Goal: Transaction & Acquisition: Book appointment/travel/reservation

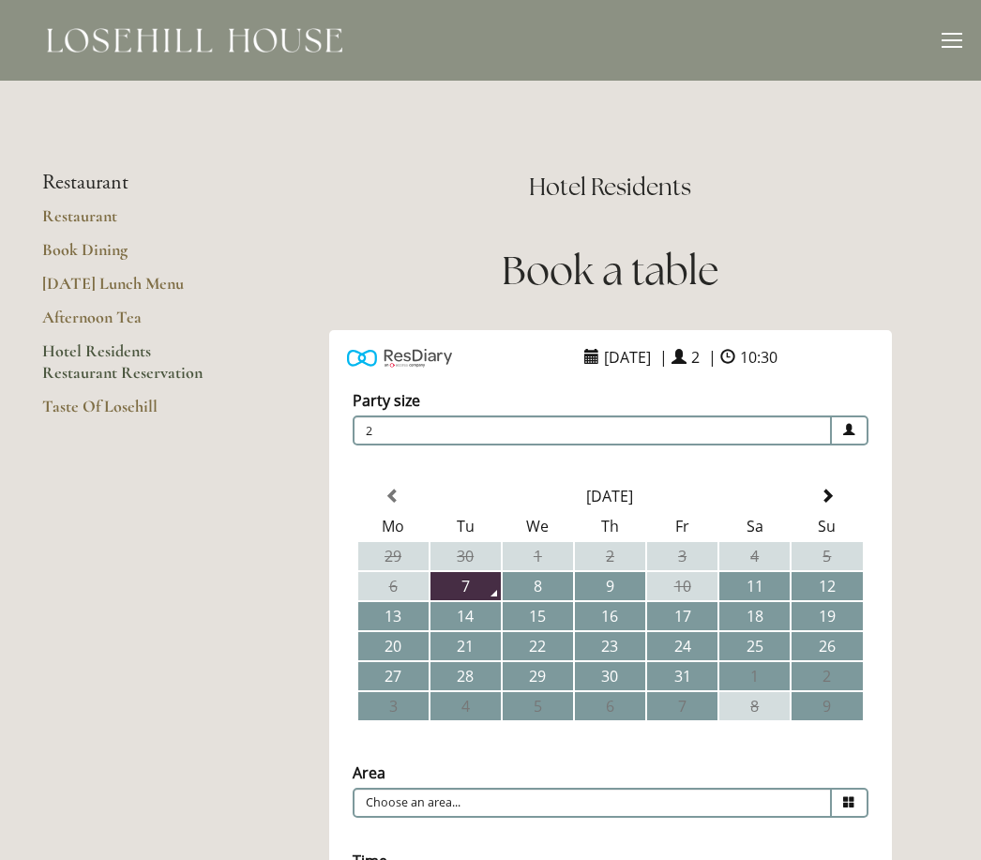
click at [474, 586] on td "7" at bounding box center [465, 586] width 70 height 28
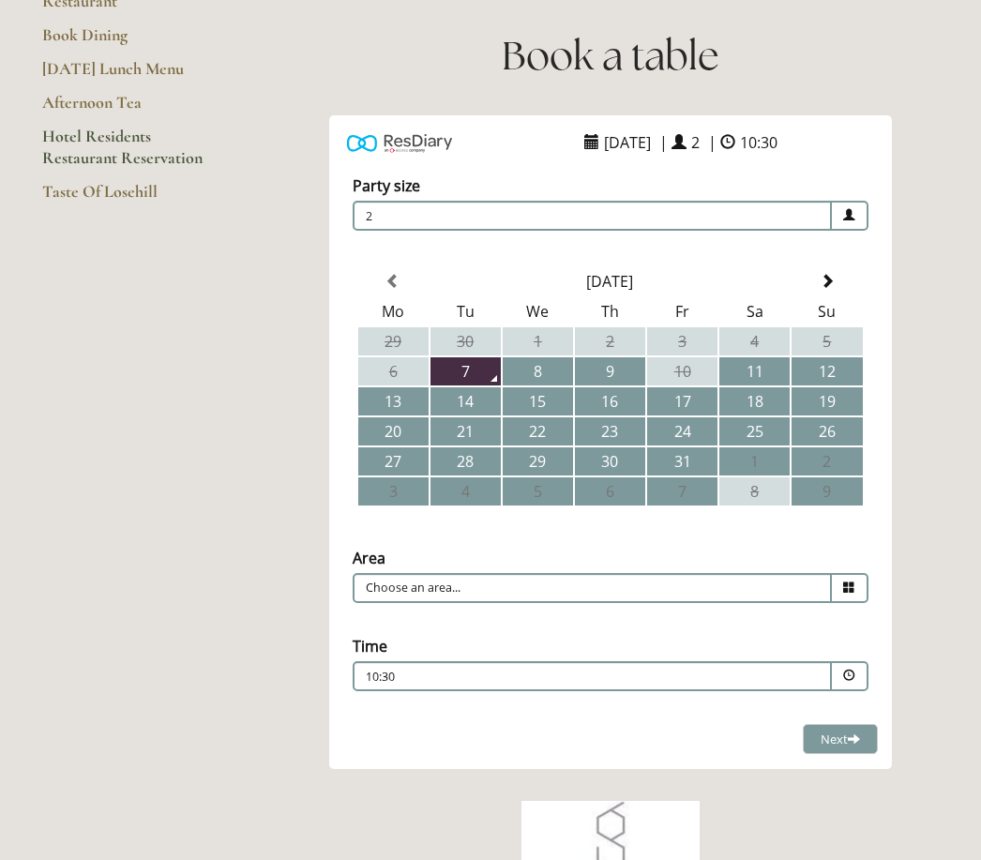
scroll to position [215, 0]
click at [854, 592] on icon at bounding box center [849, 587] width 12 height 12
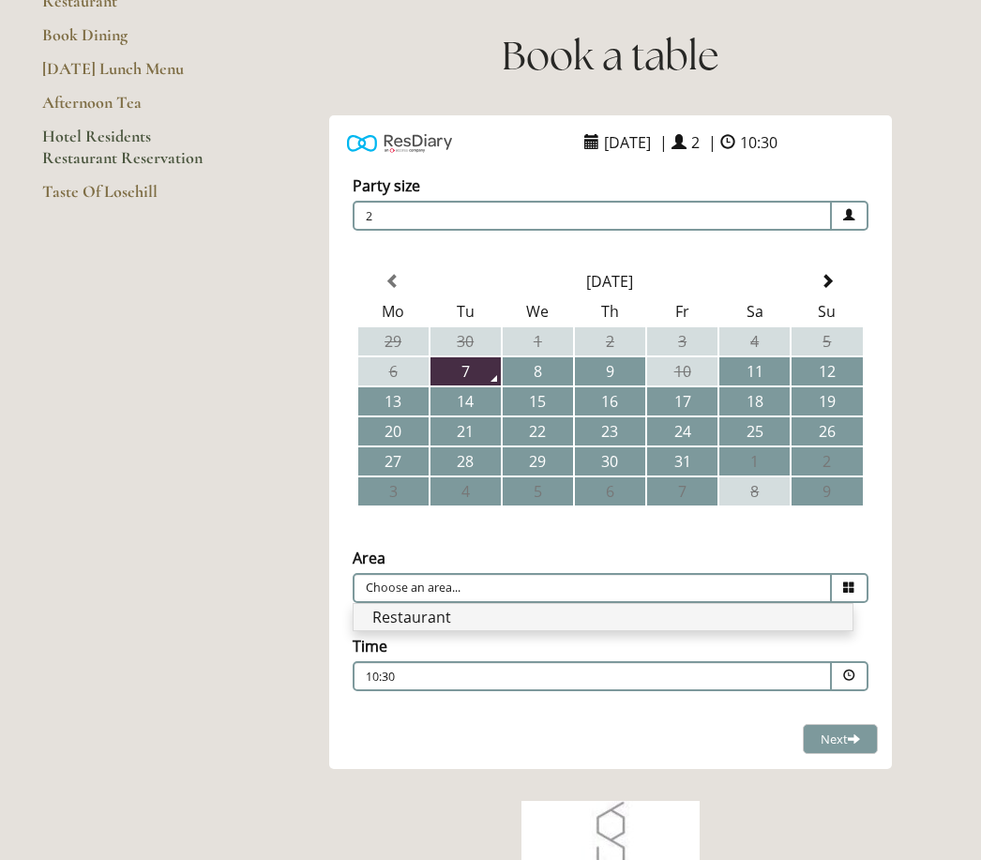
click at [664, 621] on li "Restaurant" at bounding box center [602, 617] width 499 height 26
type input "Restaurant"
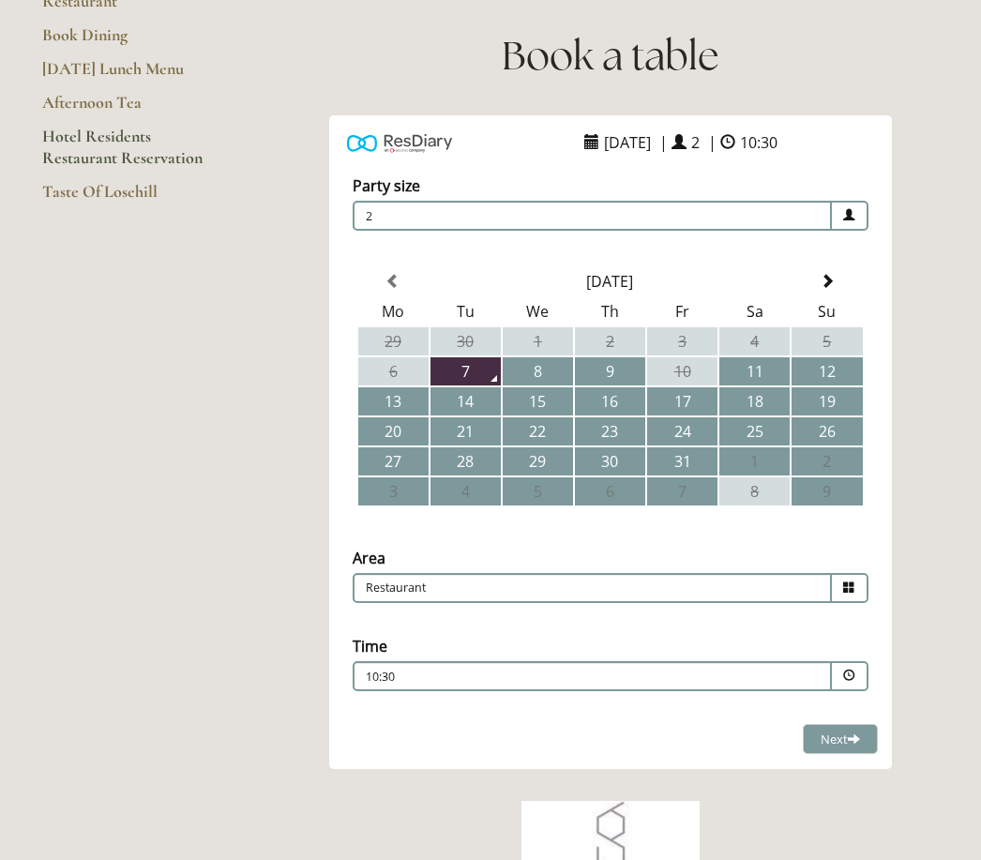
click at [858, 688] on span at bounding box center [849, 676] width 37 height 30
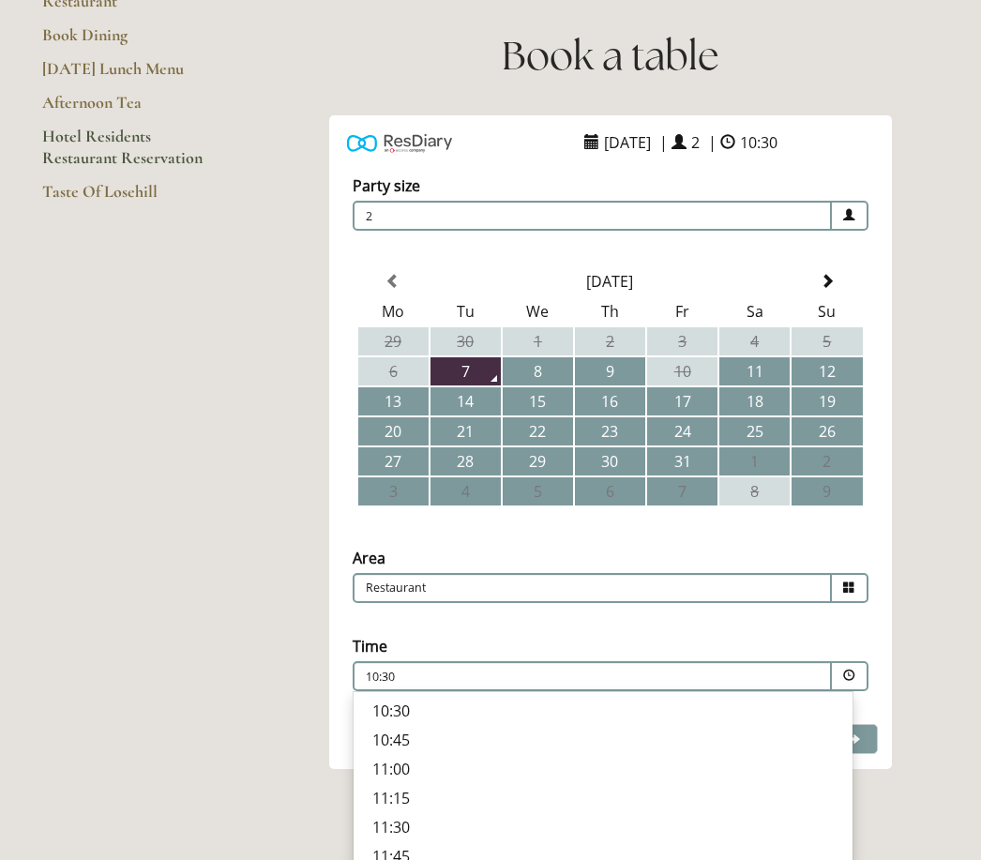
click at [831, 771] on p "11:00" at bounding box center [602, 768] width 461 height 21
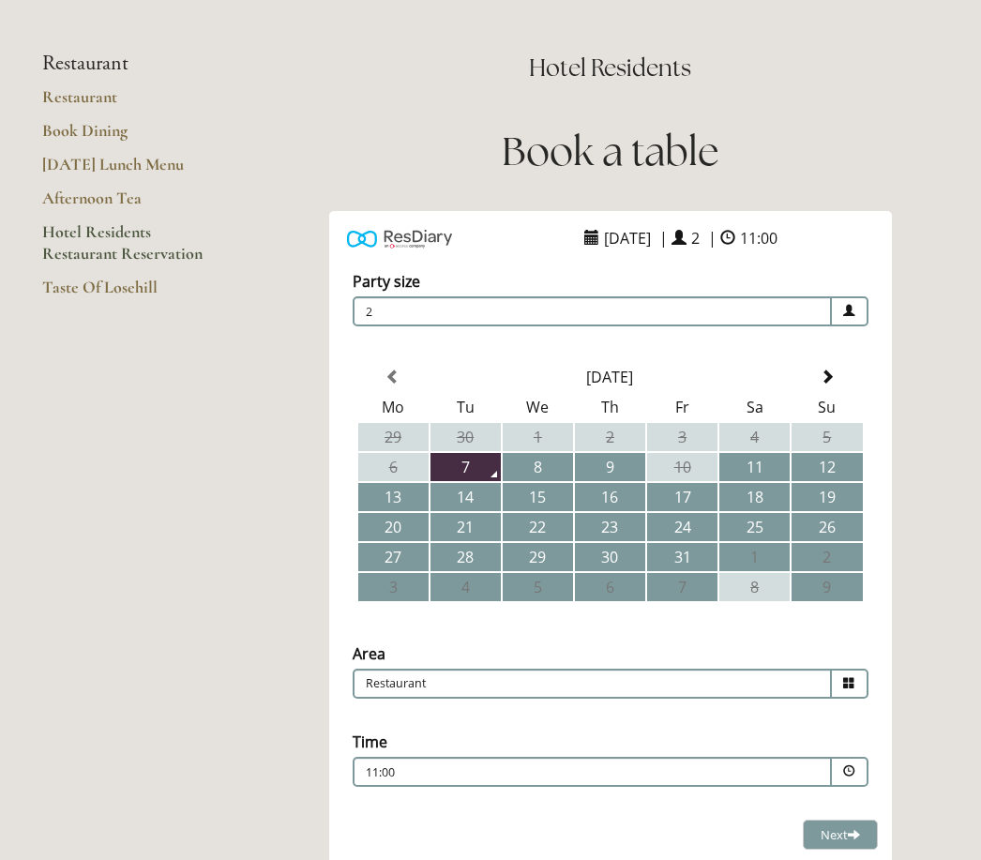
scroll to position [119, 0]
click at [112, 135] on link "Book Dining" at bounding box center [131, 137] width 179 height 34
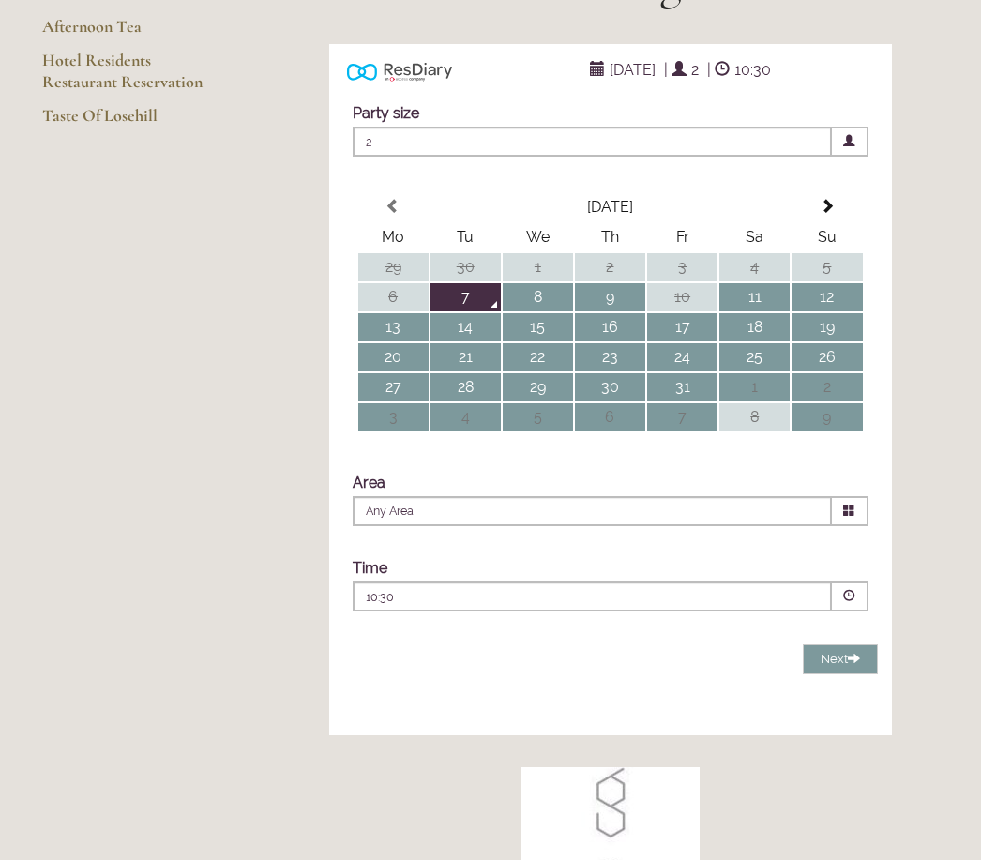
scroll to position [291, 0]
click at [861, 526] on span at bounding box center [849, 511] width 37 height 30
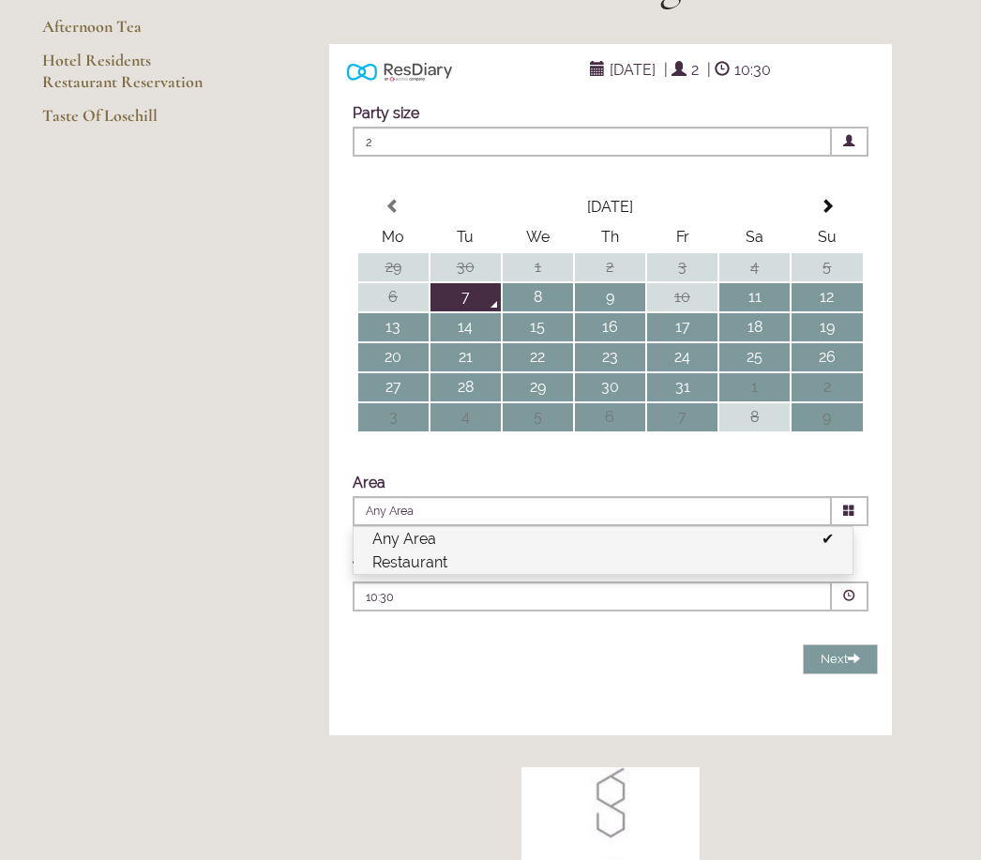
click at [793, 574] on li "Restaurant" at bounding box center [602, 561] width 499 height 23
type input "Restaurant"
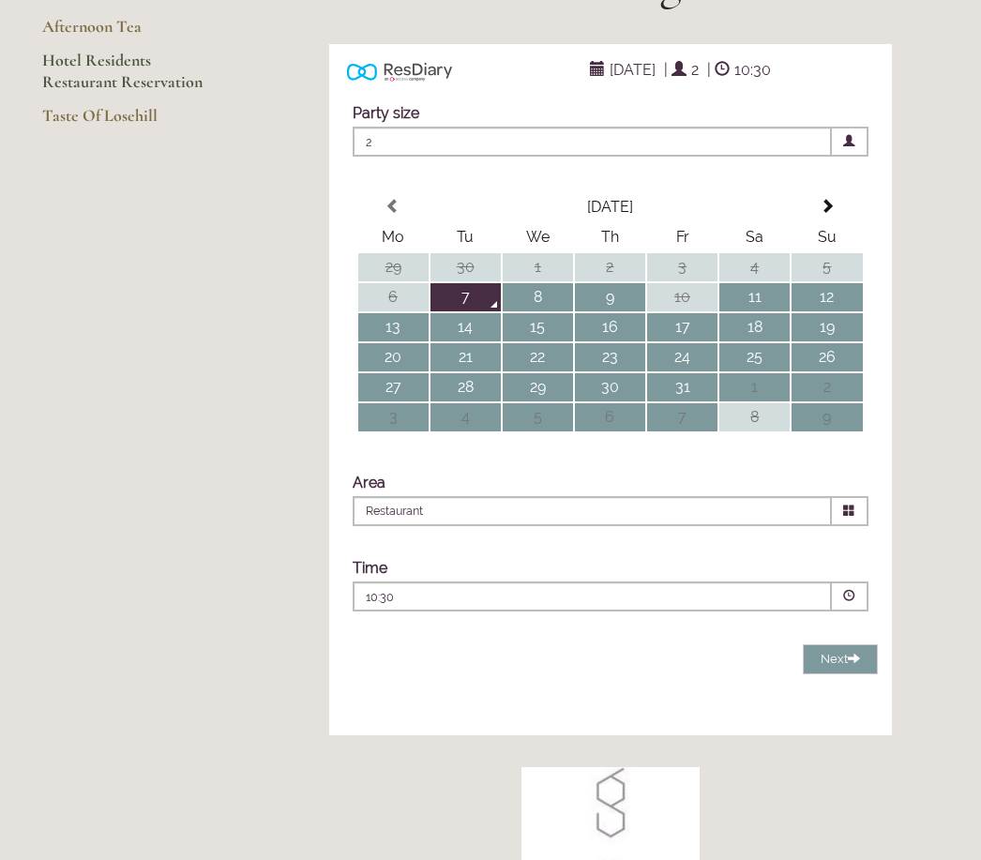
click at [128, 78] on link "Hotel Residents Restaurant Reservation" at bounding box center [131, 77] width 179 height 55
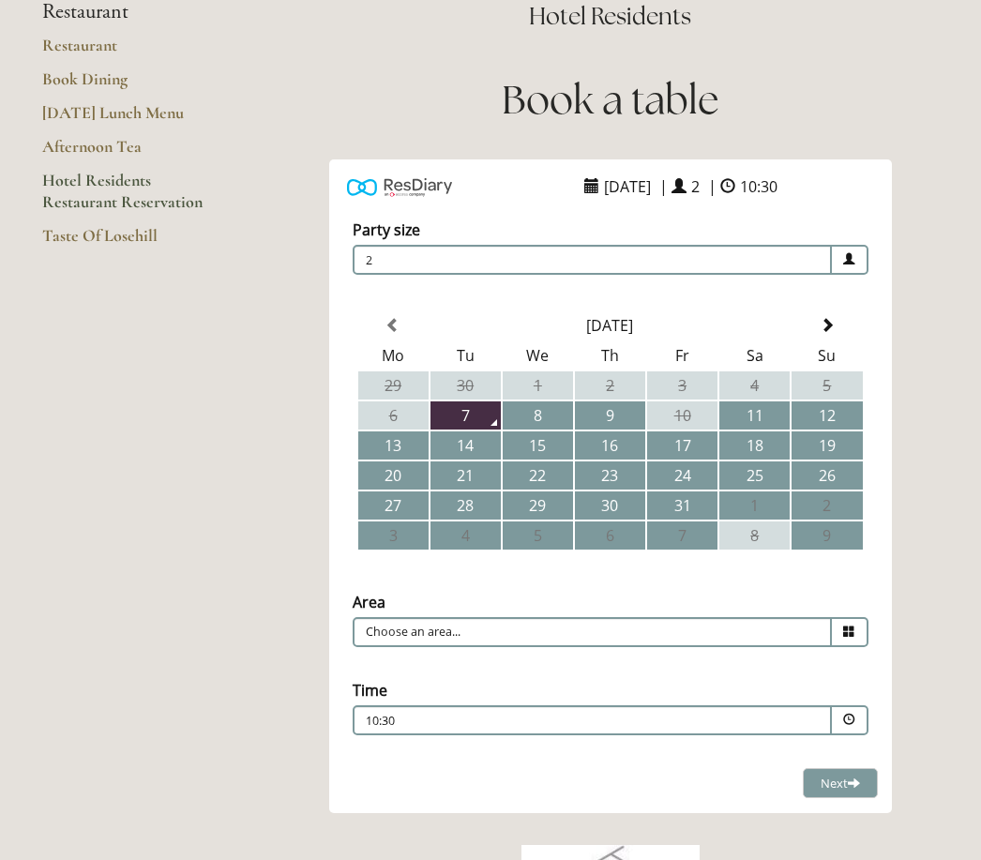
scroll to position [173, 0]
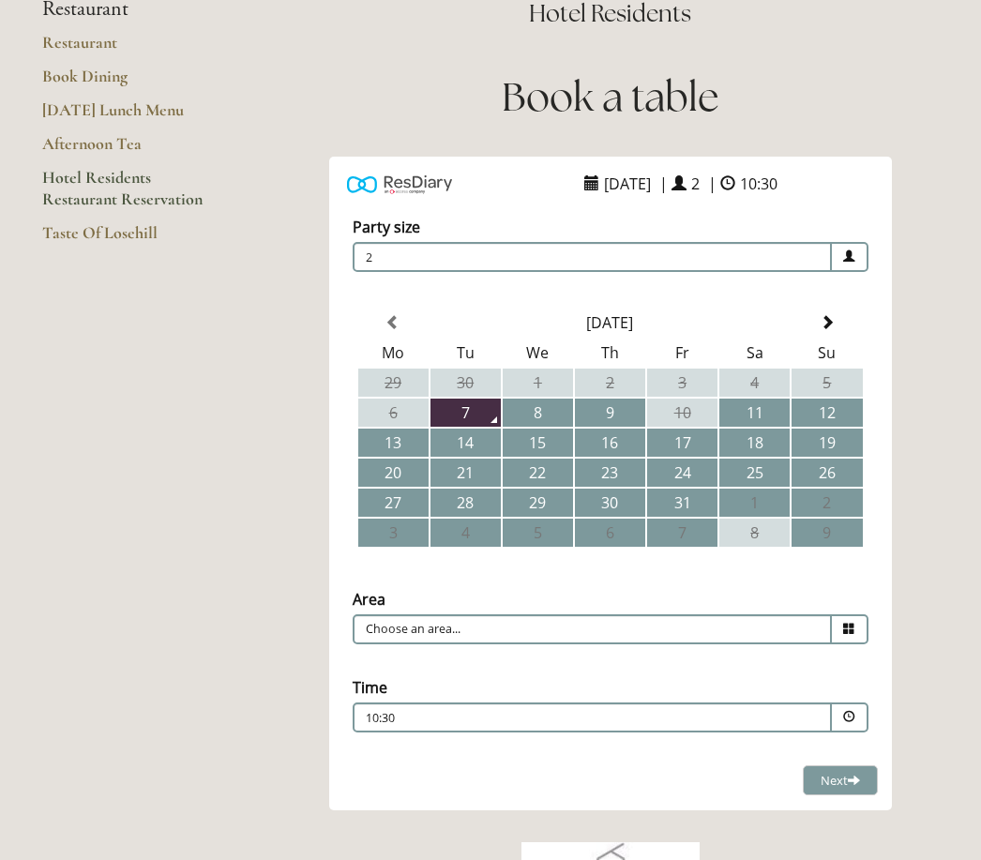
click at [853, 633] on icon at bounding box center [849, 628] width 12 height 12
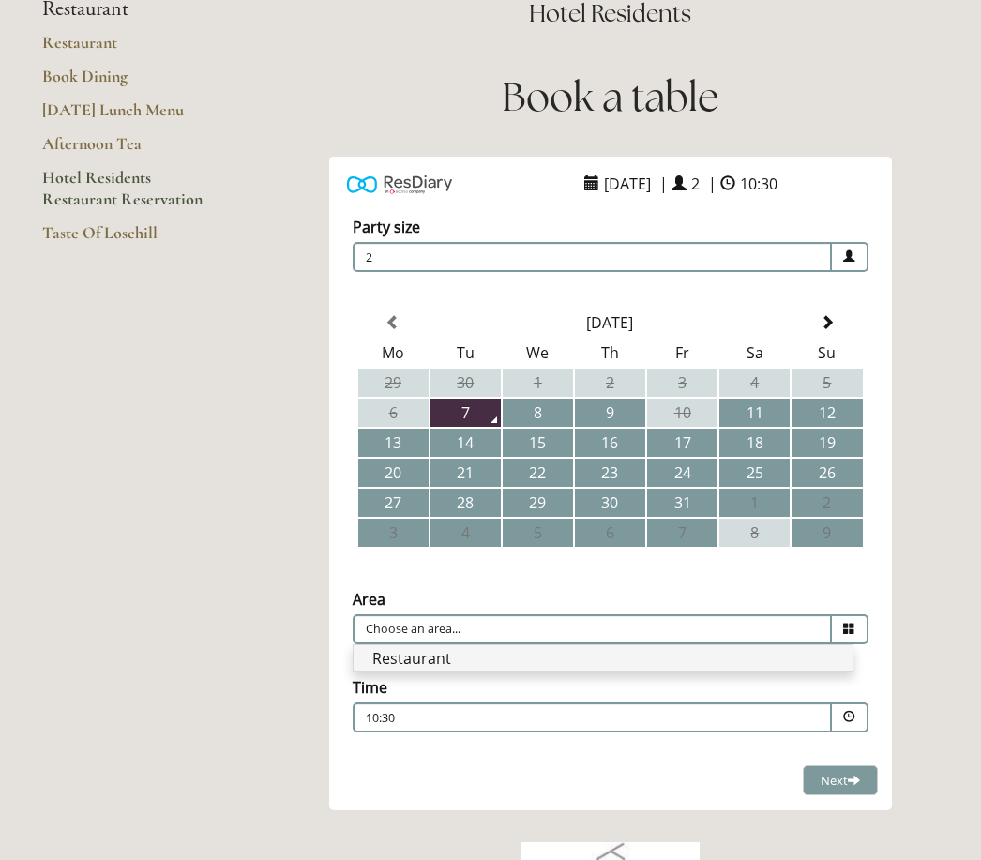
click at [770, 669] on li "Restaurant" at bounding box center [602, 658] width 499 height 26
type input "Restaurant"
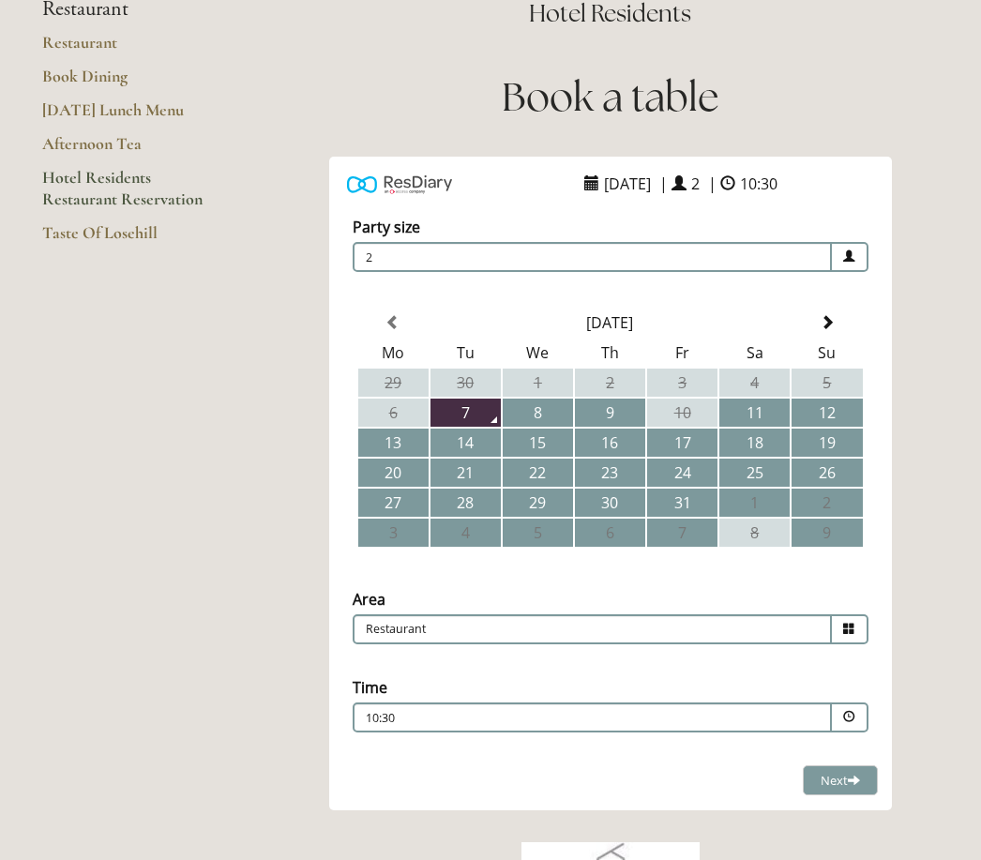
click at [436, 726] on p "10:30" at bounding box center [535, 718] width 339 height 17
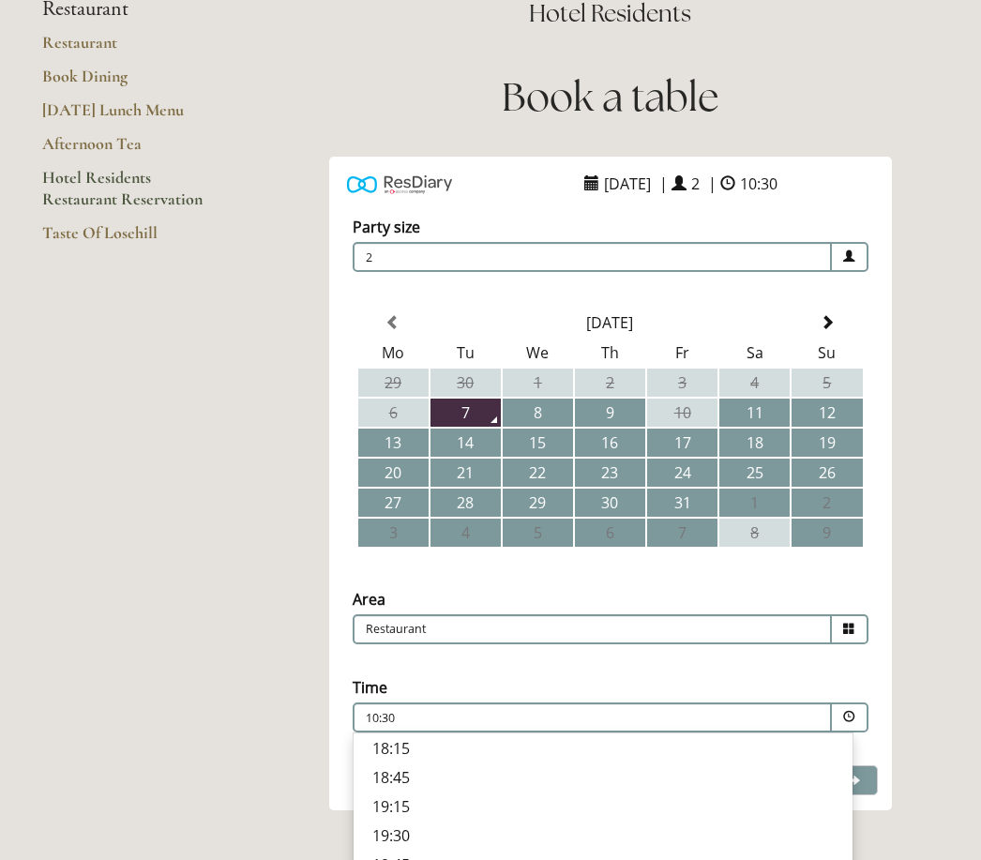
scroll to position [669, 0]
click at [399, 787] on p "18:45" at bounding box center [602, 777] width 461 height 21
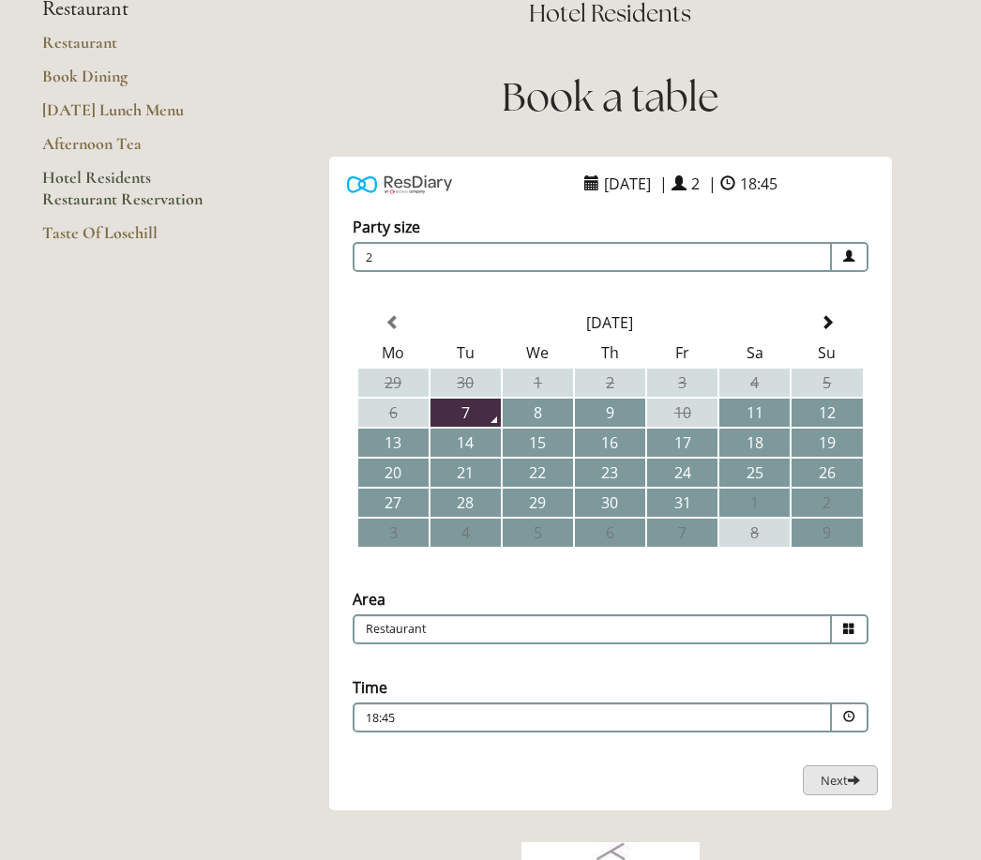
click at [850, 778] on span at bounding box center [853, 779] width 12 height 12
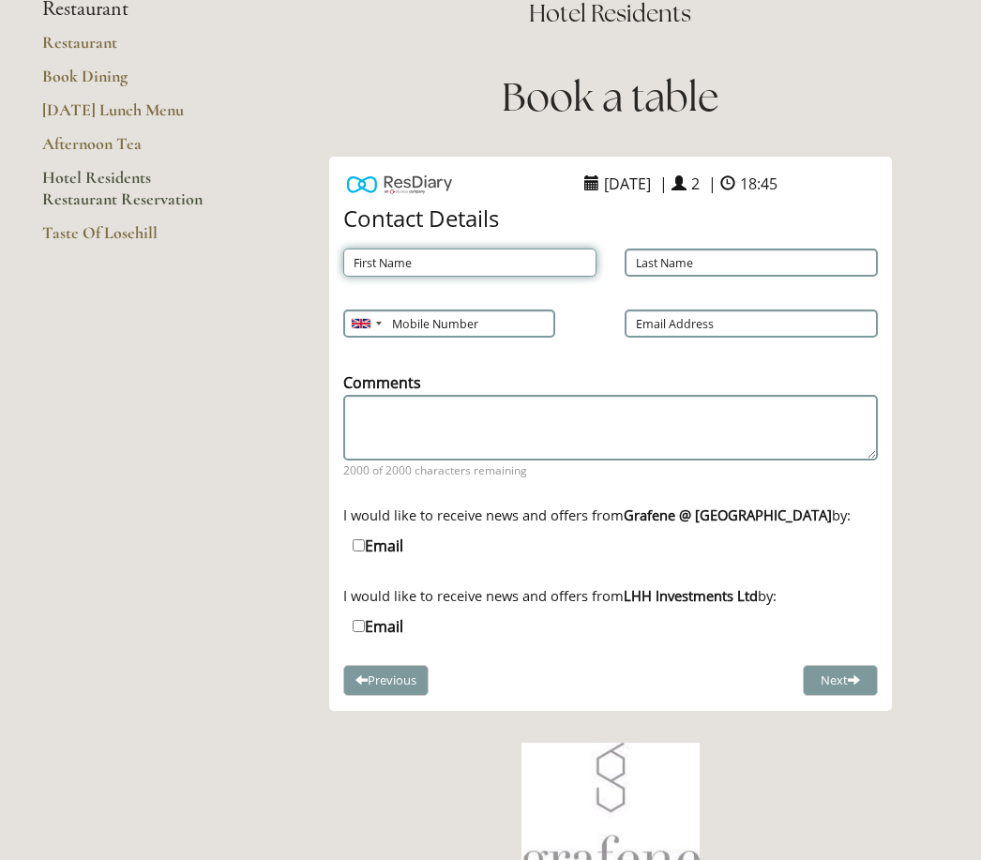
click at [392, 271] on input "First Name" at bounding box center [469, 262] width 253 height 28
type input "[PERSON_NAME]"
click at [681, 268] on input "Last Name" at bounding box center [750, 262] width 253 height 28
type input "Trimming"
click at [666, 336] on input "Email Address" at bounding box center [750, 323] width 253 height 28
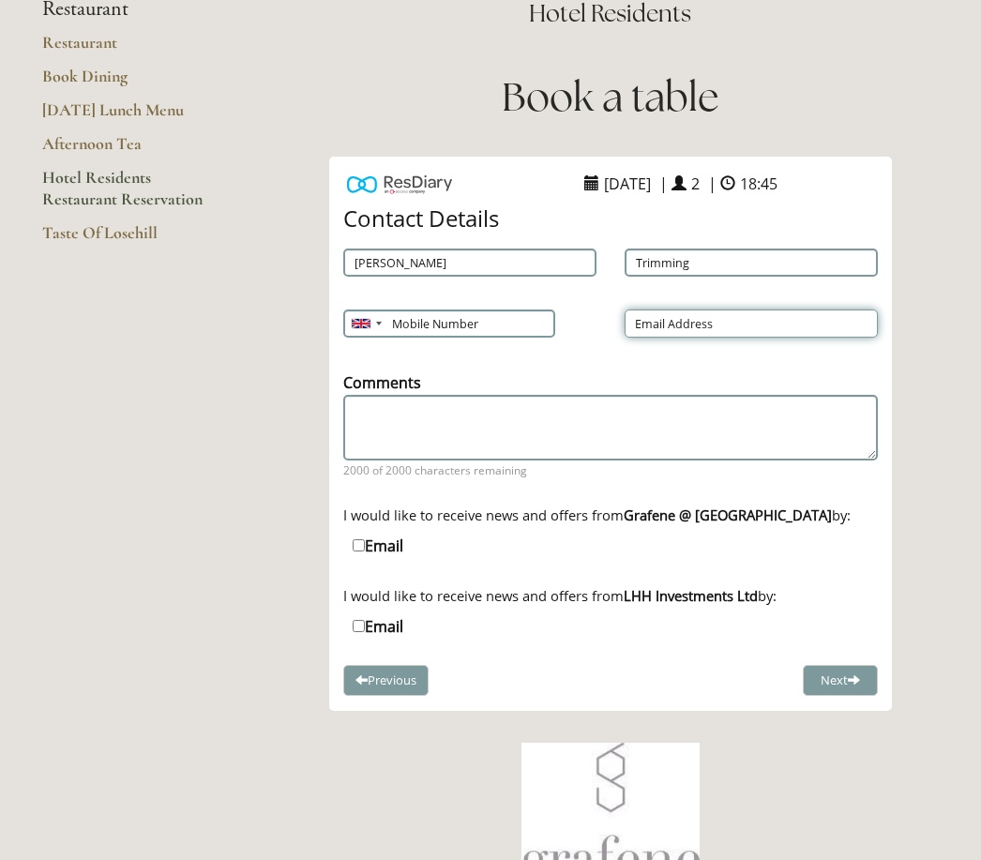
type input "[EMAIL_ADDRESS][DOMAIN_NAME]"
click at [410, 333] on input "Mobile Number" at bounding box center [448, 323] width 210 height 28
type input "7802357777"
click at [365, 632] on input "Email" at bounding box center [358, 626] width 12 height 12
checkbox input "true"
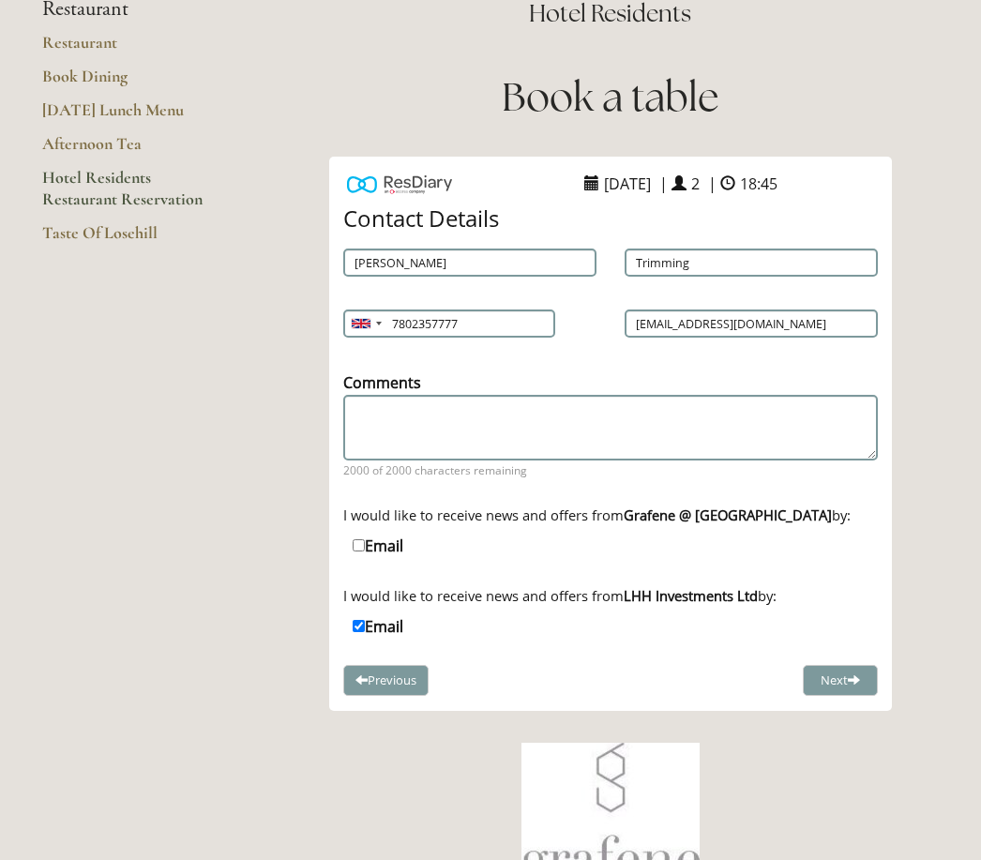
click at [365, 545] on input "Email" at bounding box center [358, 545] width 12 height 12
checkbox input "true"
click at [843, 687] on button "Next" at bounding box center [839, 680] width 75 height 31
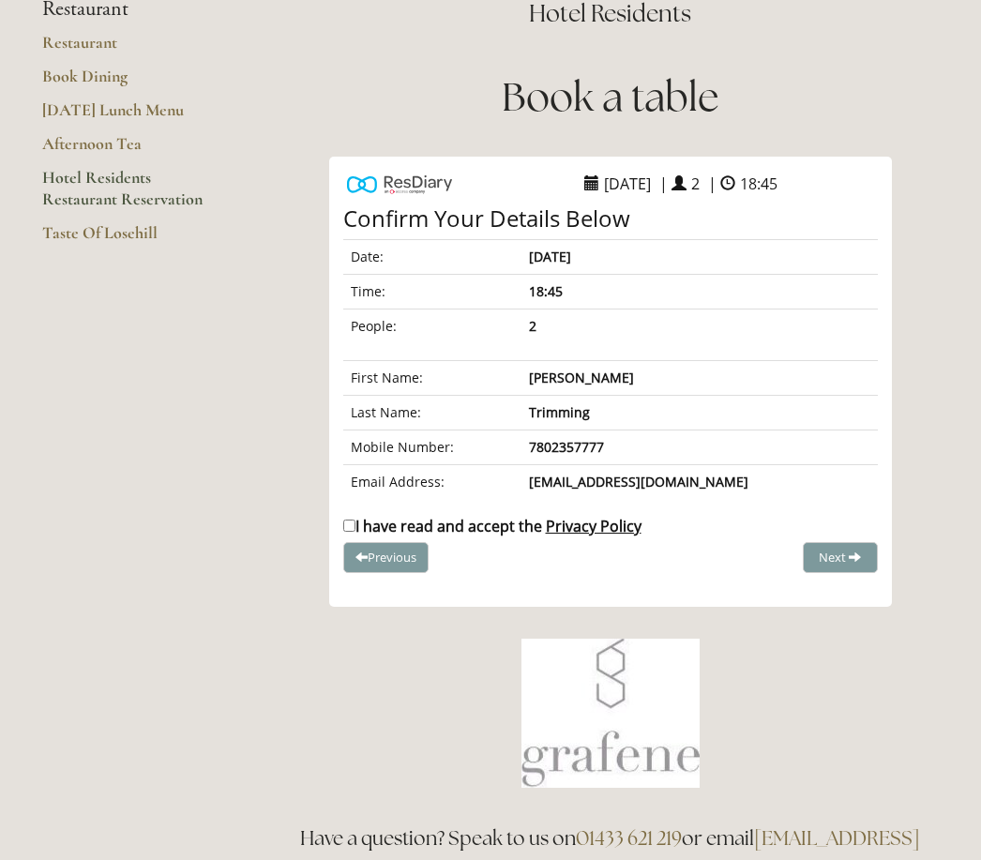
click at [355, 529] on input "I have read and accept the Privacy Policy" at bounding box center [349, 525] width 12 height 12
checkbox input "true"
click at [849, 570] on button "Complete Booking" at bounding box center [806, 557] width 142 height 31
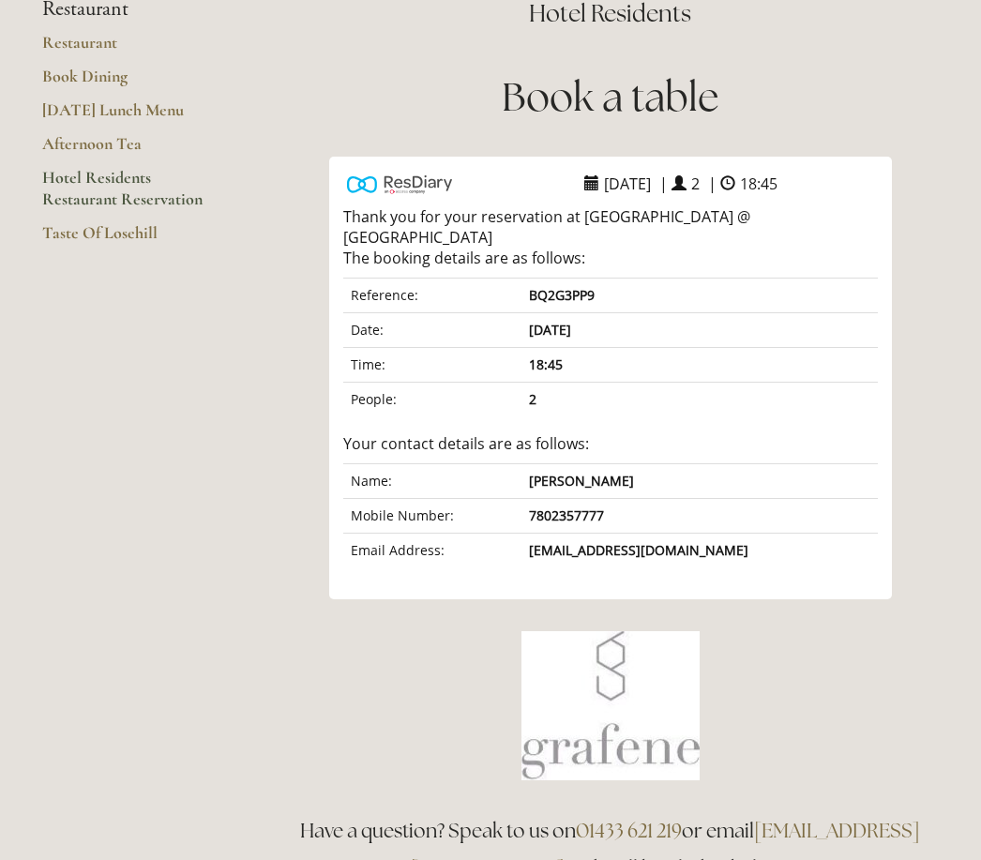
click at [416, 859] on main "Restaurant Restaurant Book Dining [DATE] Lunch Menu Afternoon Tea Hotel Residen…" at bounding box center [490, 450] width 956 height 1086
